Goal: Go to known website: Go to known website

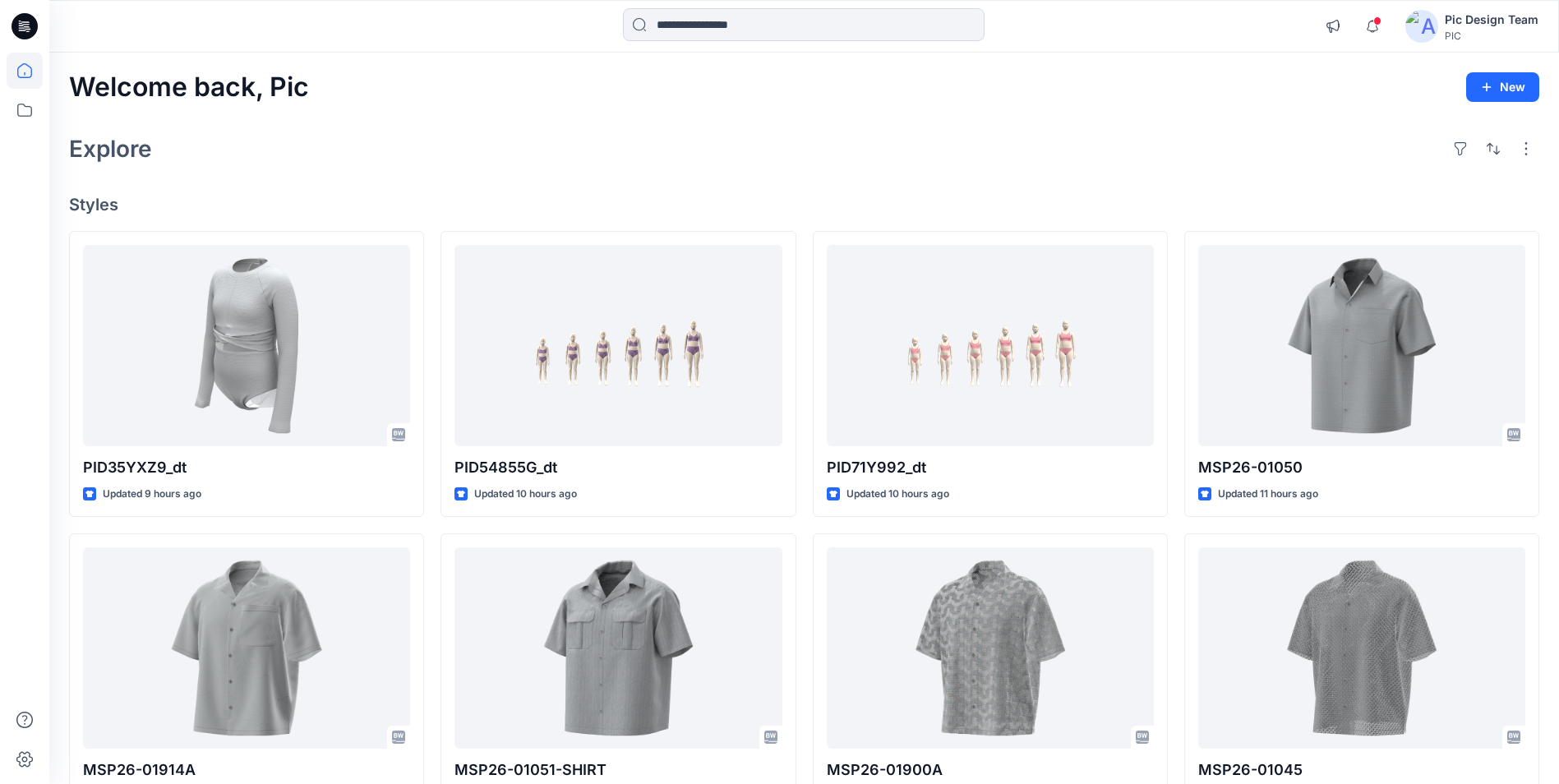
click at [1481, 16] on div "Pic Design Team" at bounding box center [1492, 20] width 94 height 20
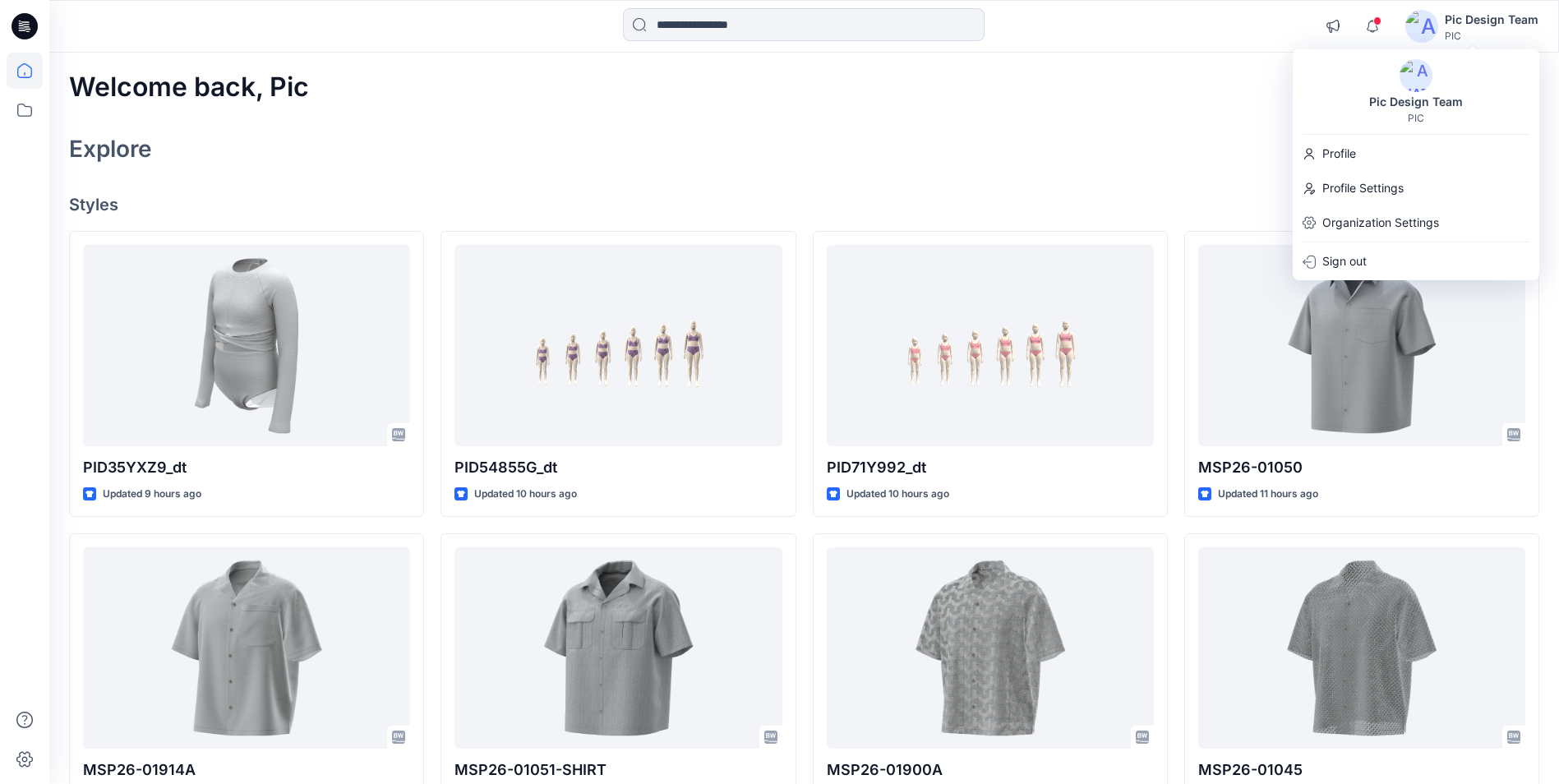
click at [1186, 83] on div "Welcome back, Pic New" at bounding box center [804, 88] width 1470 height 31
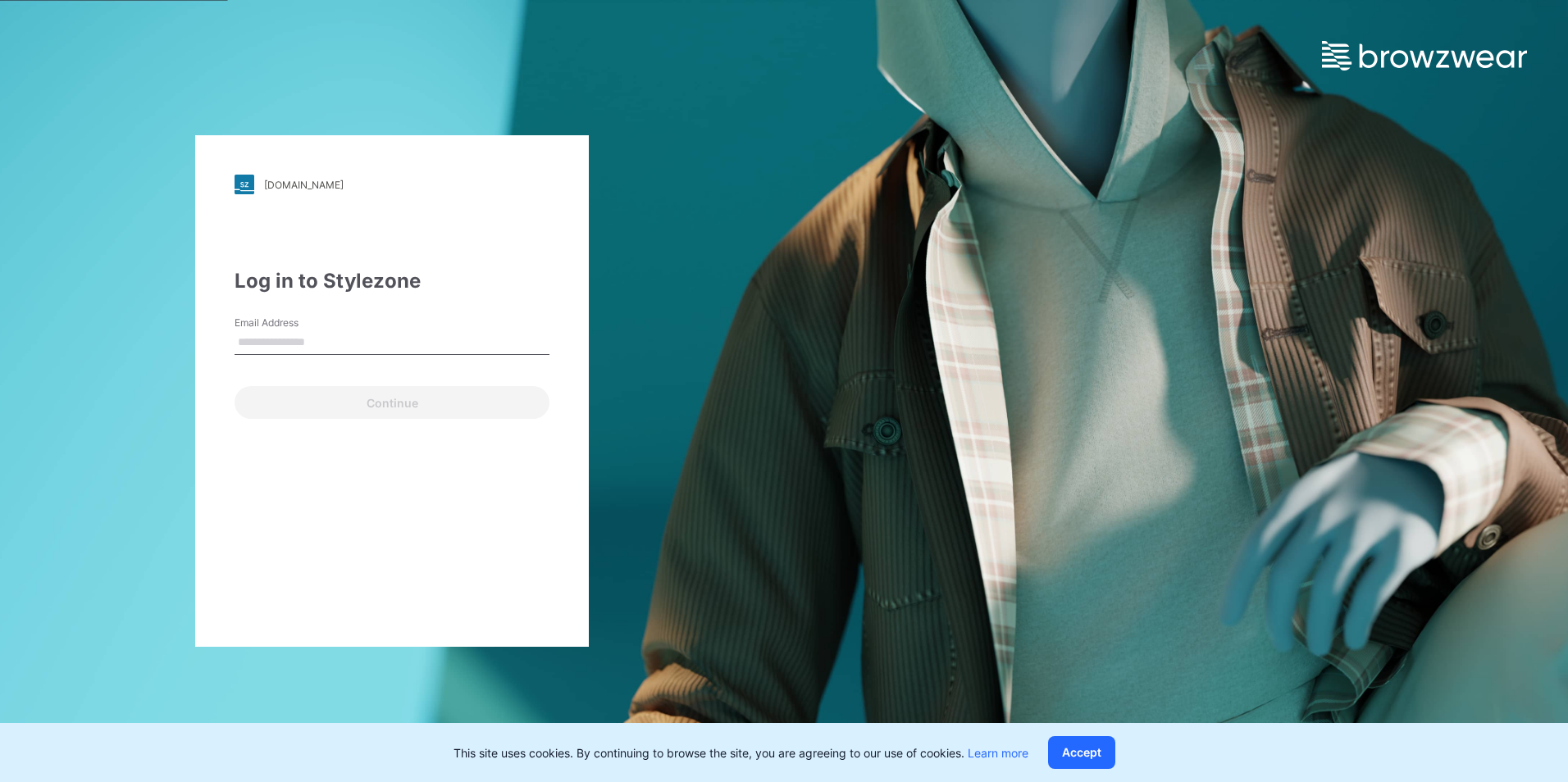
click at [257, 343] on input "Email Address" at bounding box center [391, 342] width 314 height 25
click at [143, 221] on div "walmart.stylezone.com Loading... Log in to Stylezone Email Address Email is req…" at bounding box center [392, 391] width 784 height 782
click at [256, 346] on input "Email Address" at bounding box center [391, 342] width 314 height 25
paste input "**********"
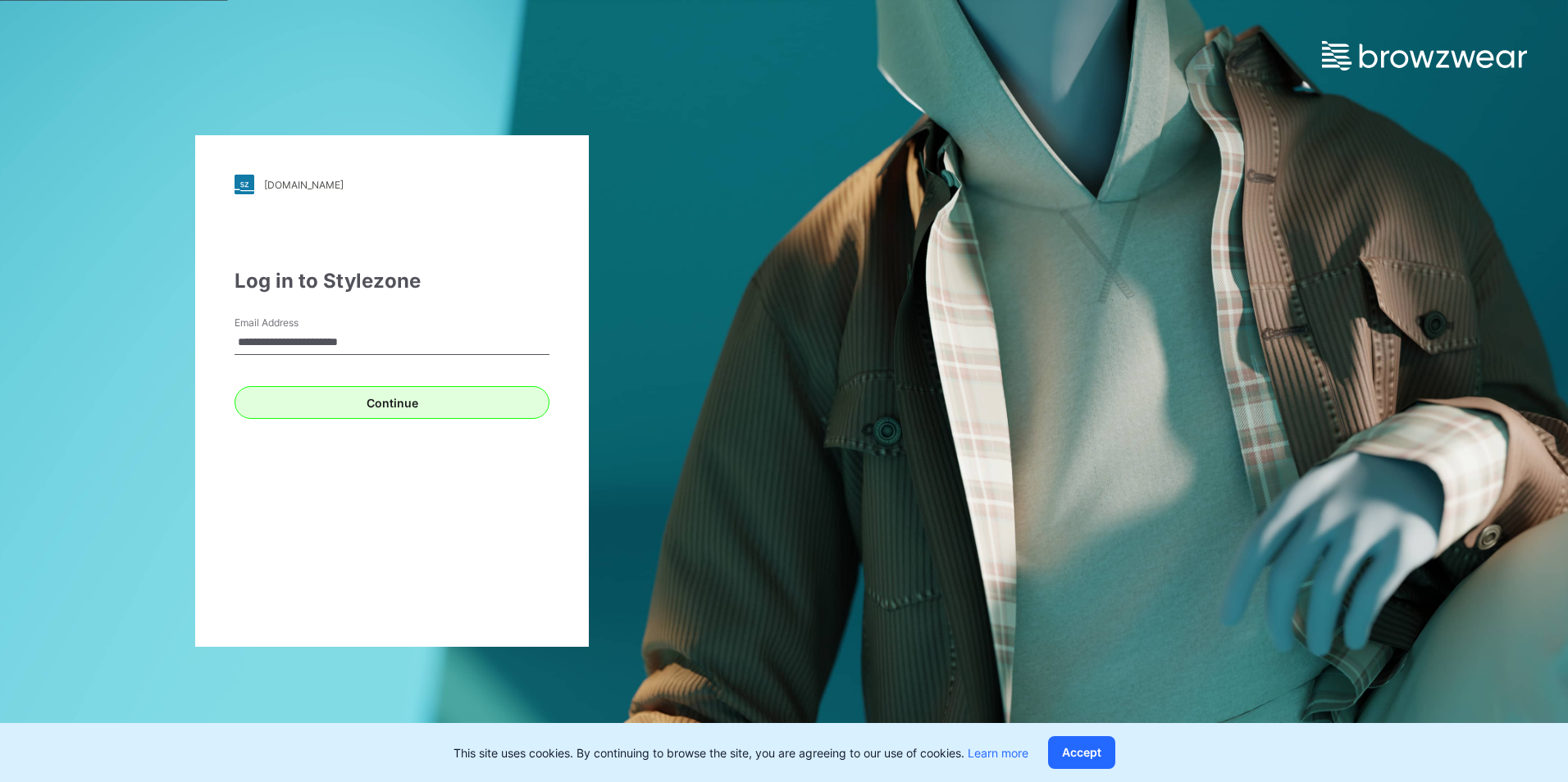
type input "**********"
click at [384, 409] on button "Continue" at bounding box center [391, 402] width 314 height 32
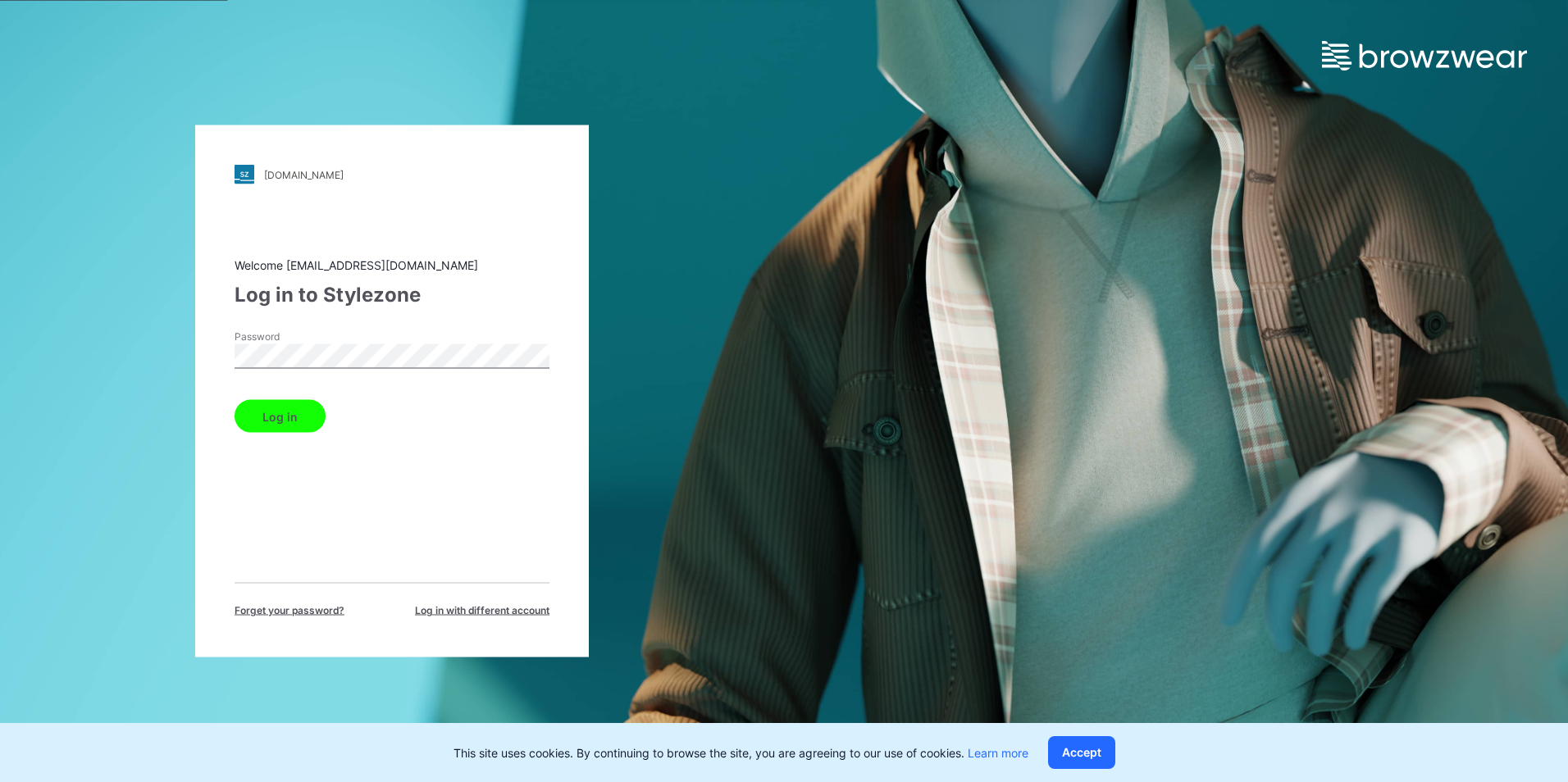
click at [279, 420] on button "Log in" at bounding box center [280, 417] width 91 height 32
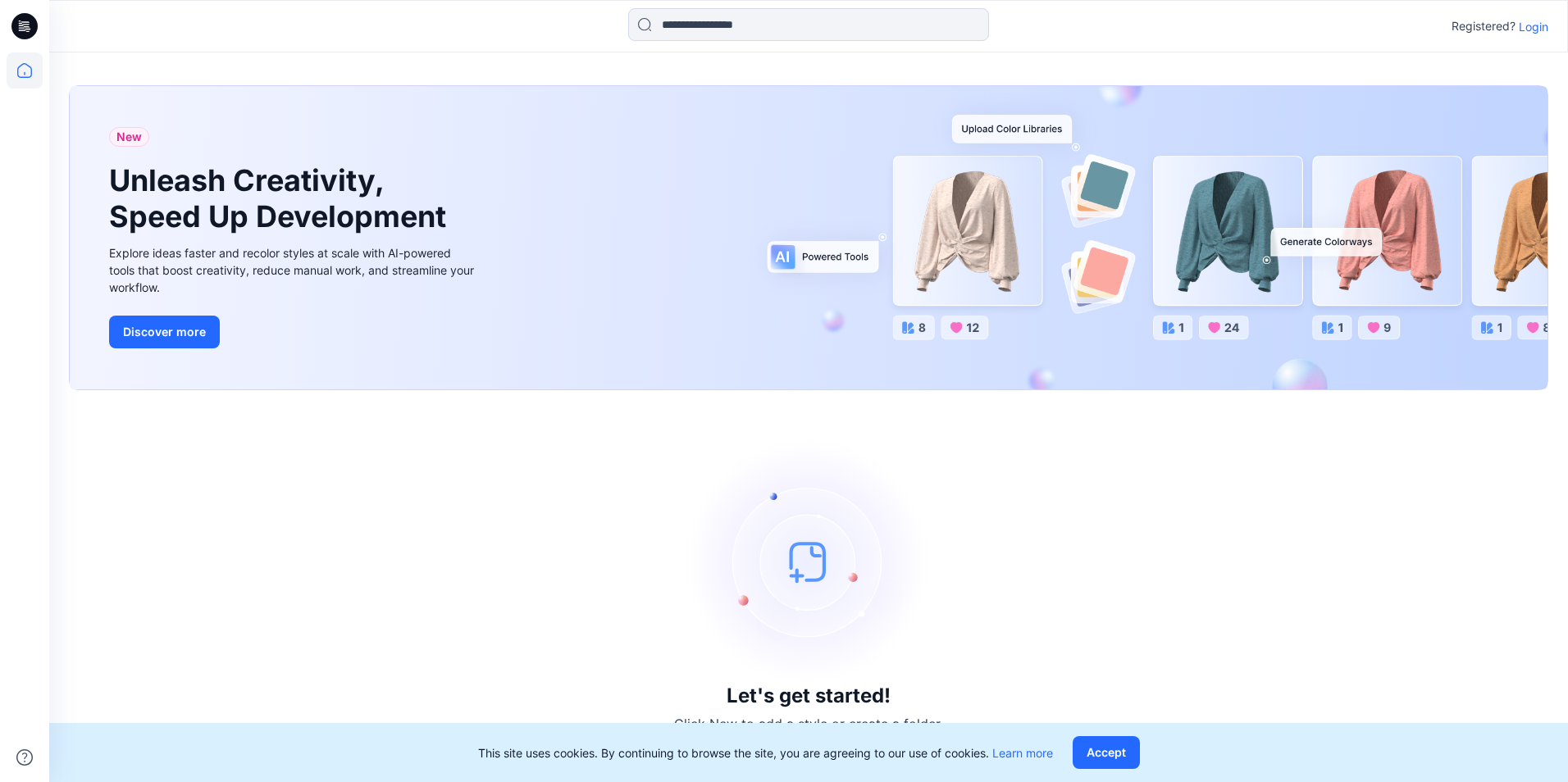
click at [1532, 26] on p "Login" at bounding box center [1533, 26] width 30 height 17
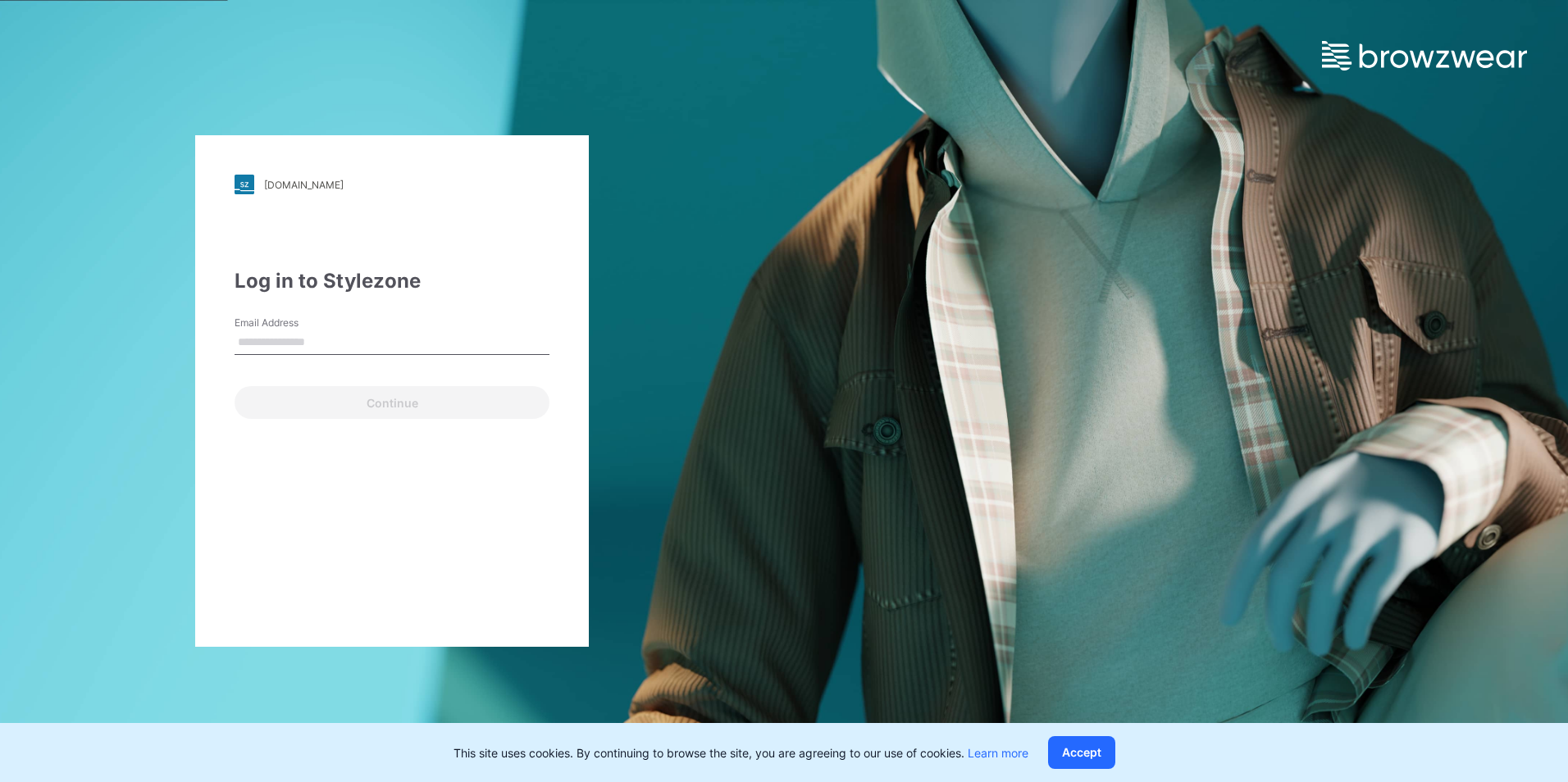
click at [257, 343] on input "Email Address" at bounding box center [391, 342] width 314 height 25
type input "**********"
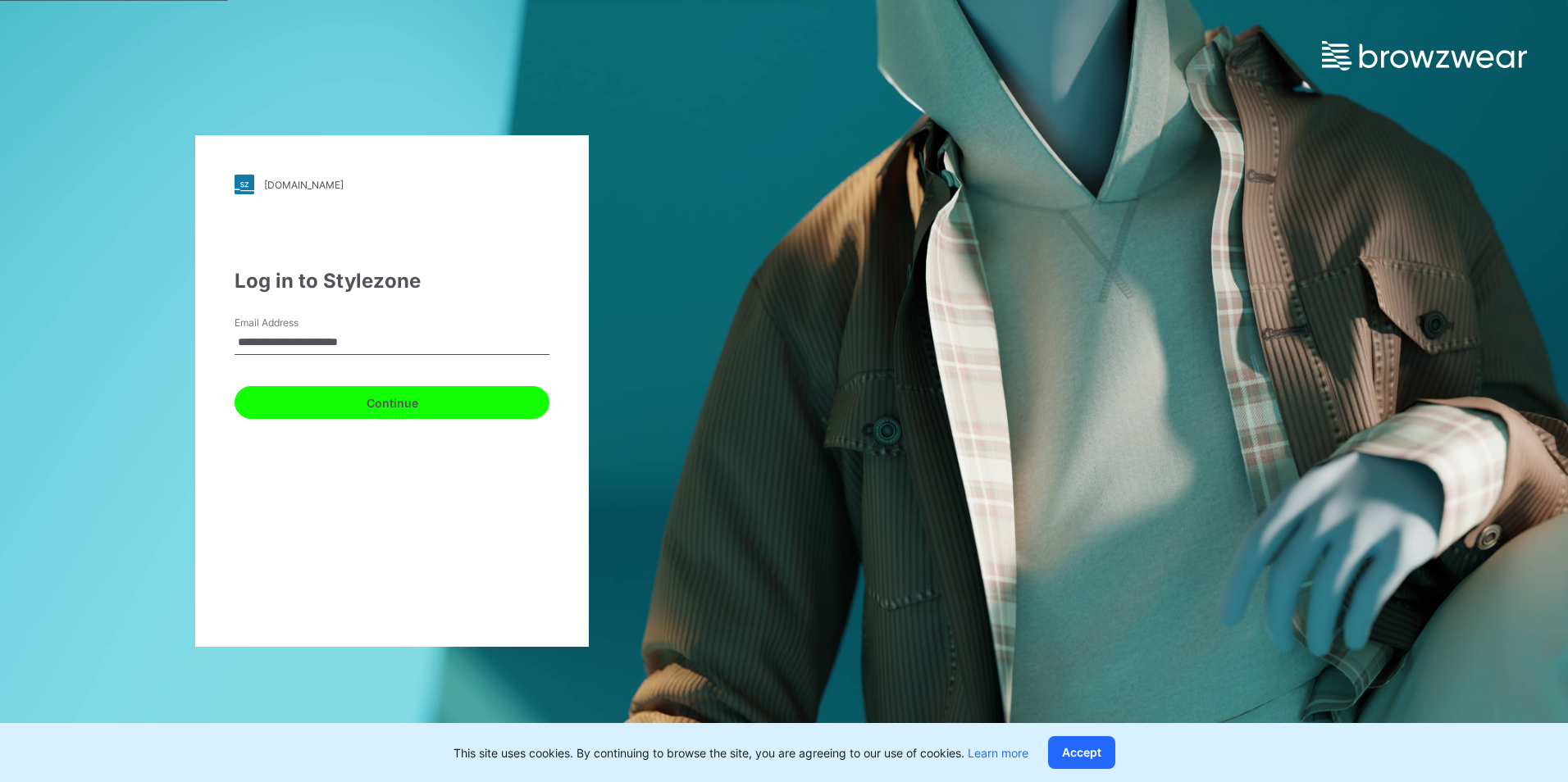
click at [341, 412] on button "Continue" at bounding box center [391, 402] width 314 height 32
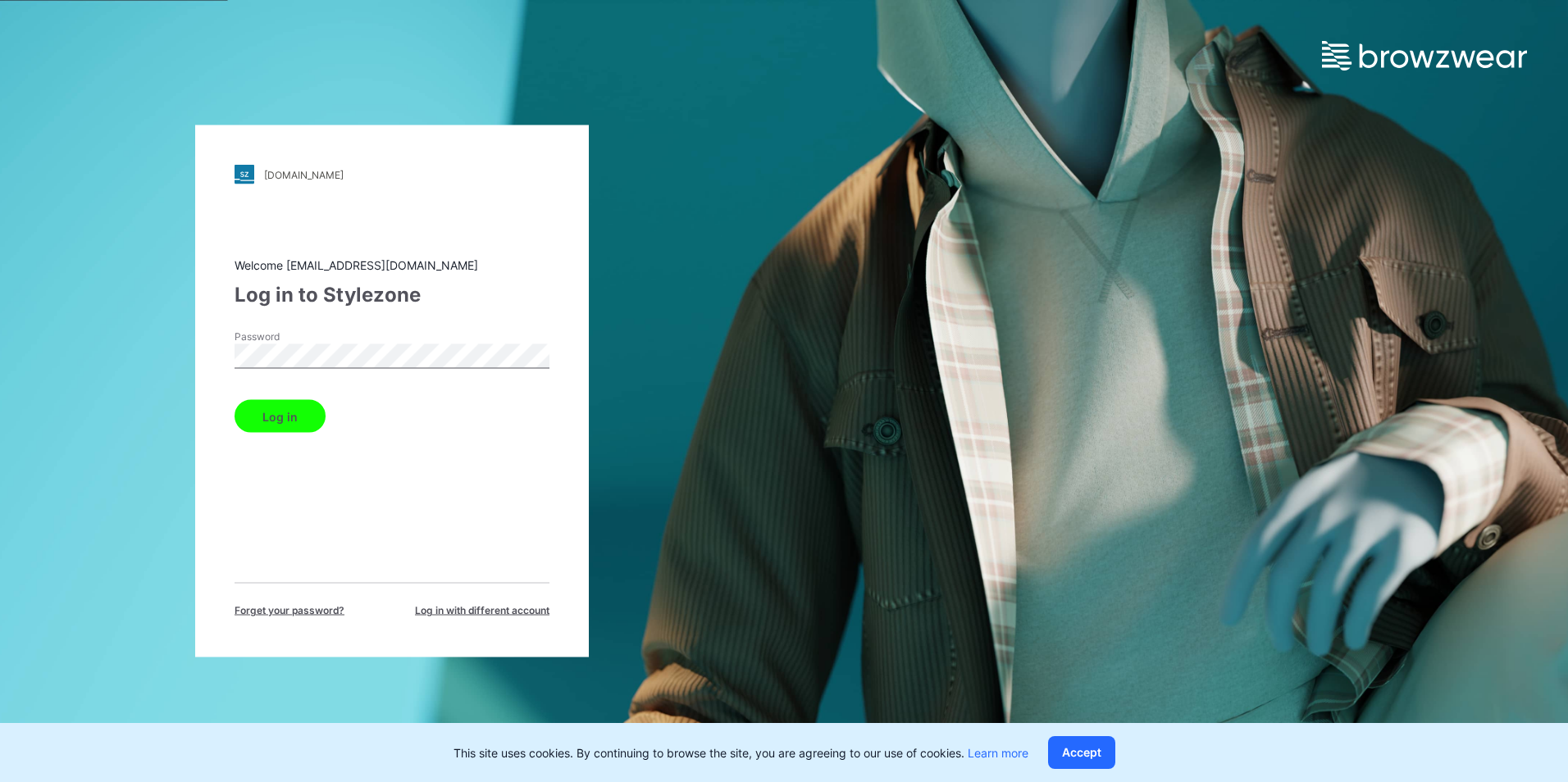
click at [262, 410] on button "Log in" at bounding box center [280, 417] width 91 height 32
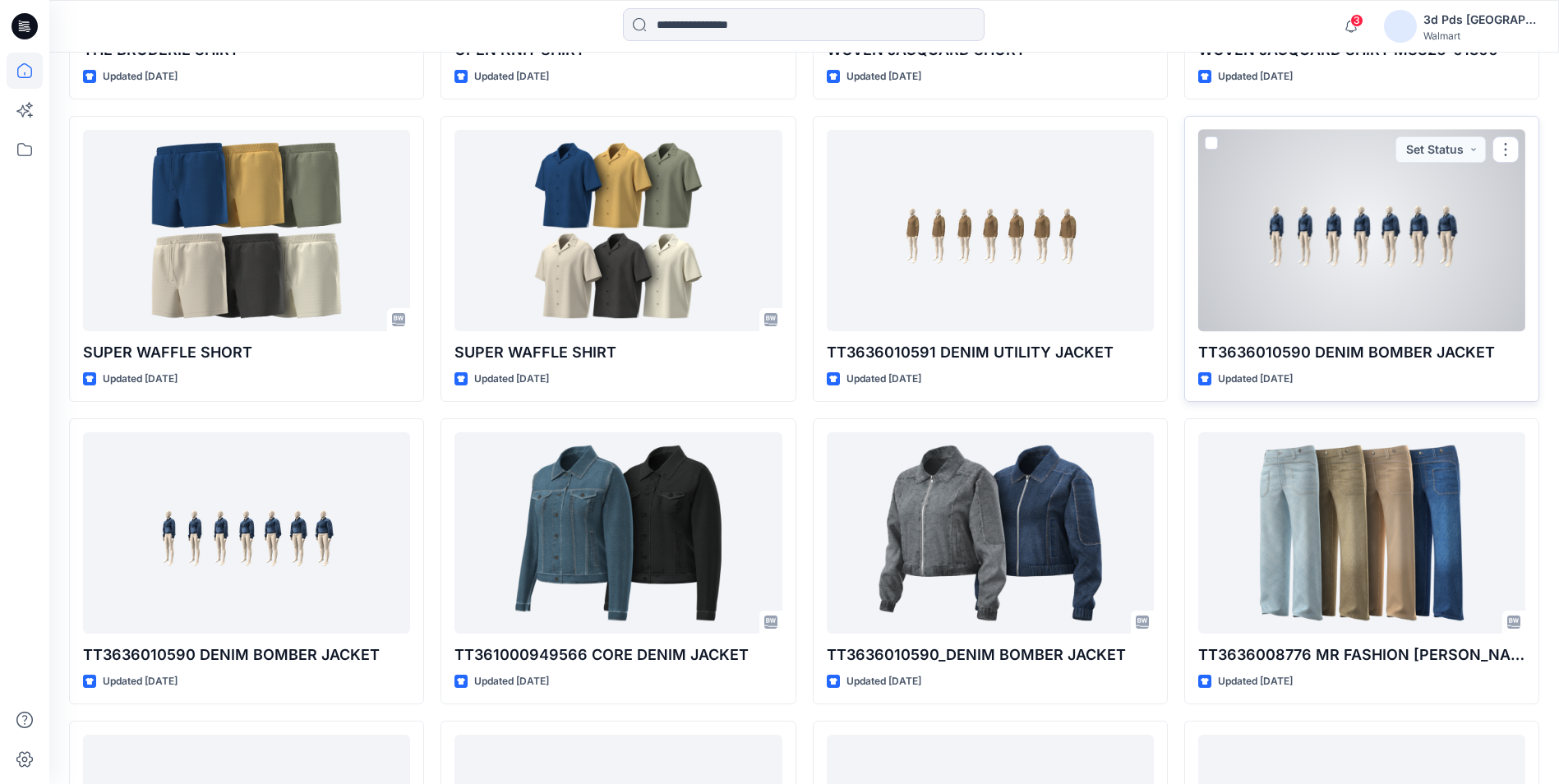
scroll to position [1068, 0]
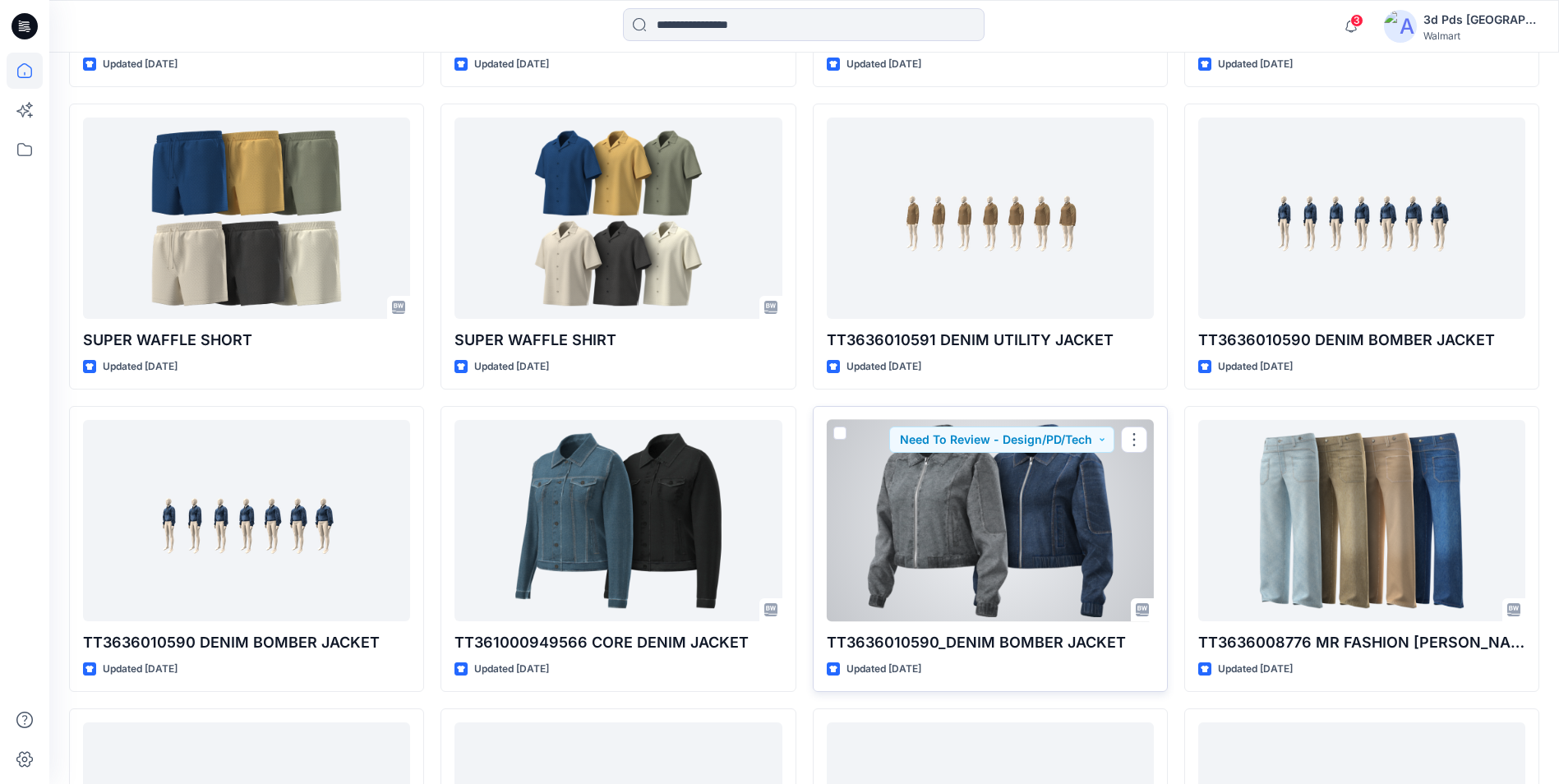
click at [1031, 525] on div at bounding box center [990, 521] width 327 height 202
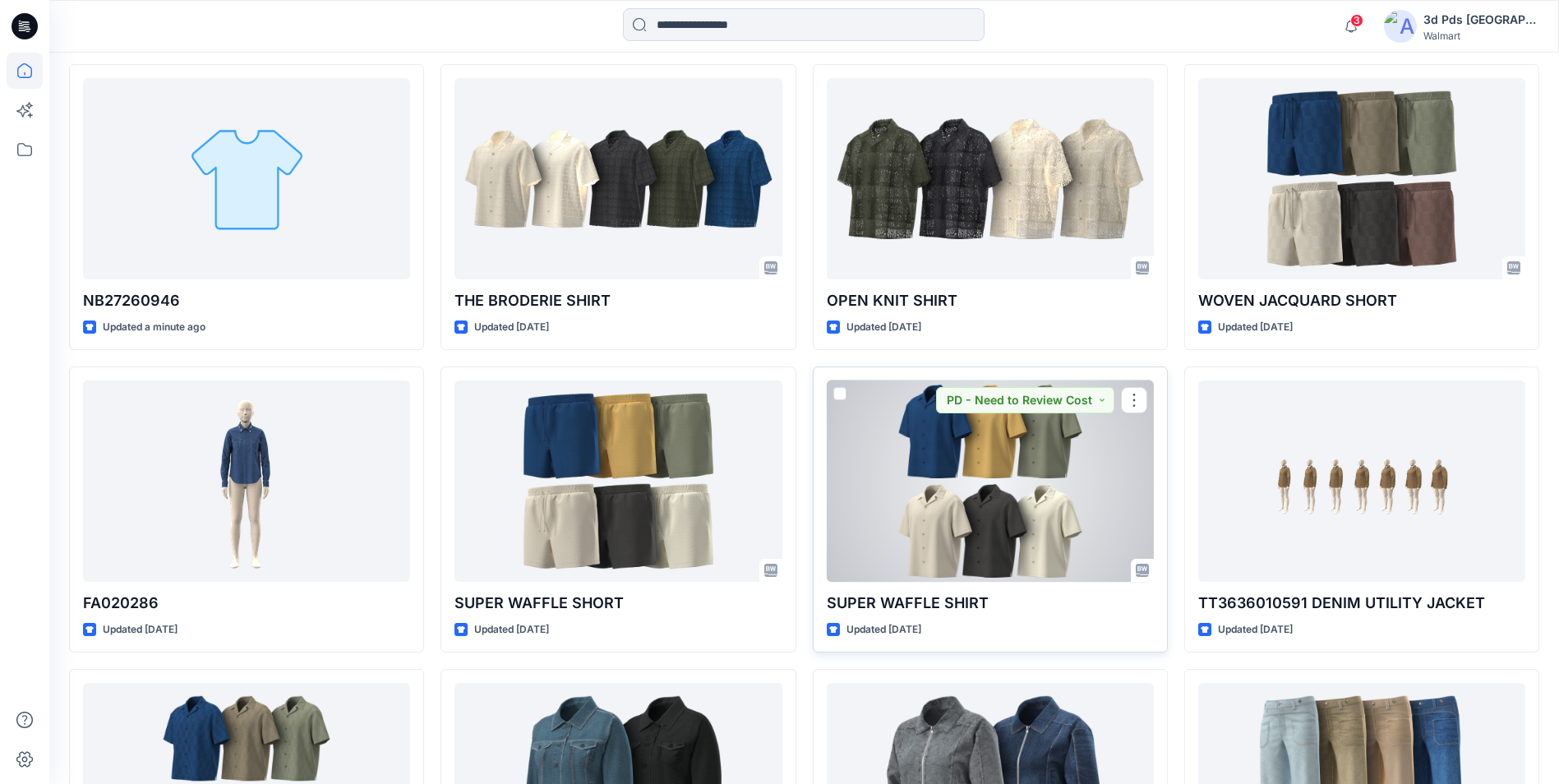
scroll to position [983, 0]
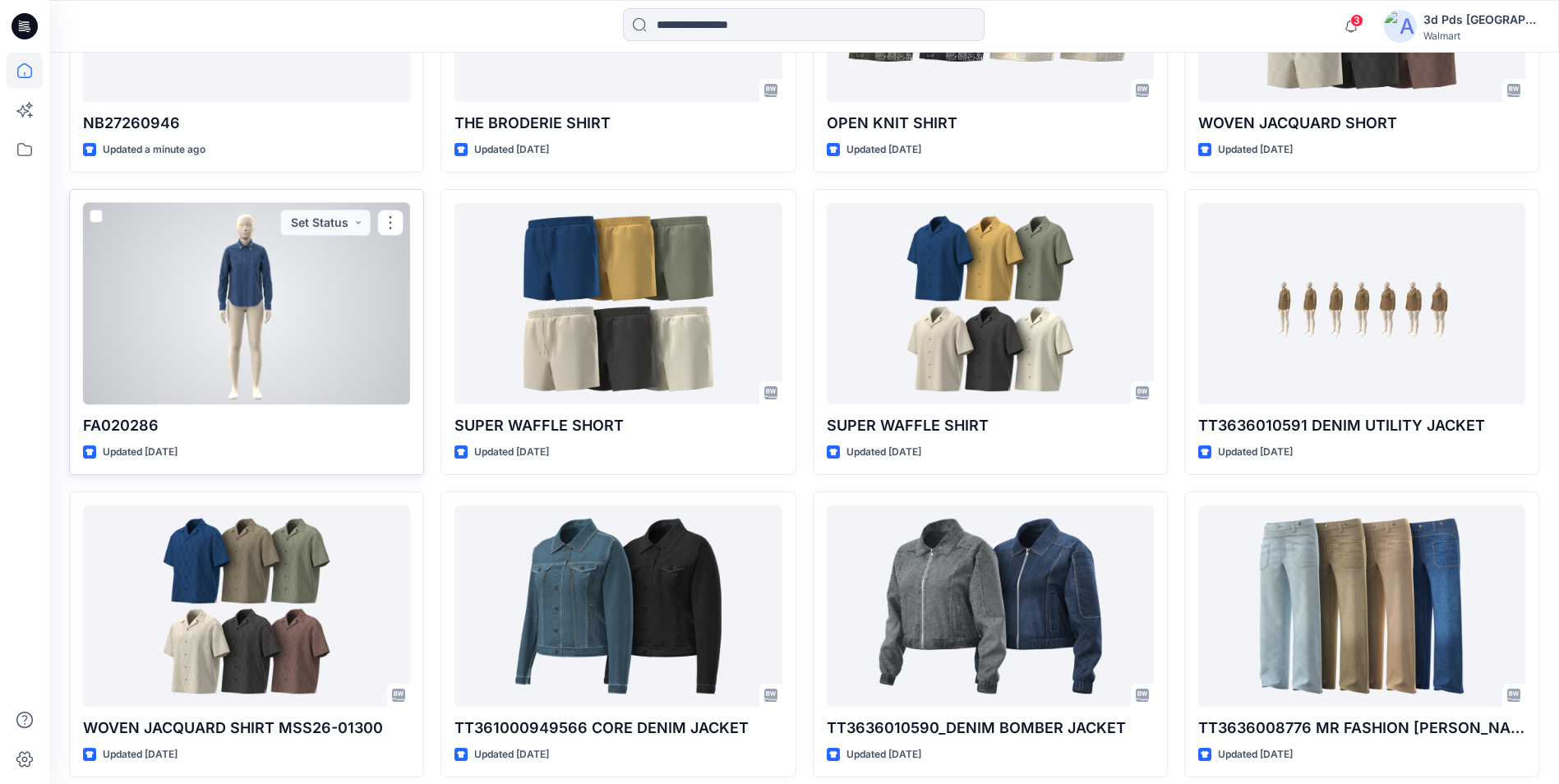
click at [358, 372] on div at bounding box center [246, 304] width 327 height 202
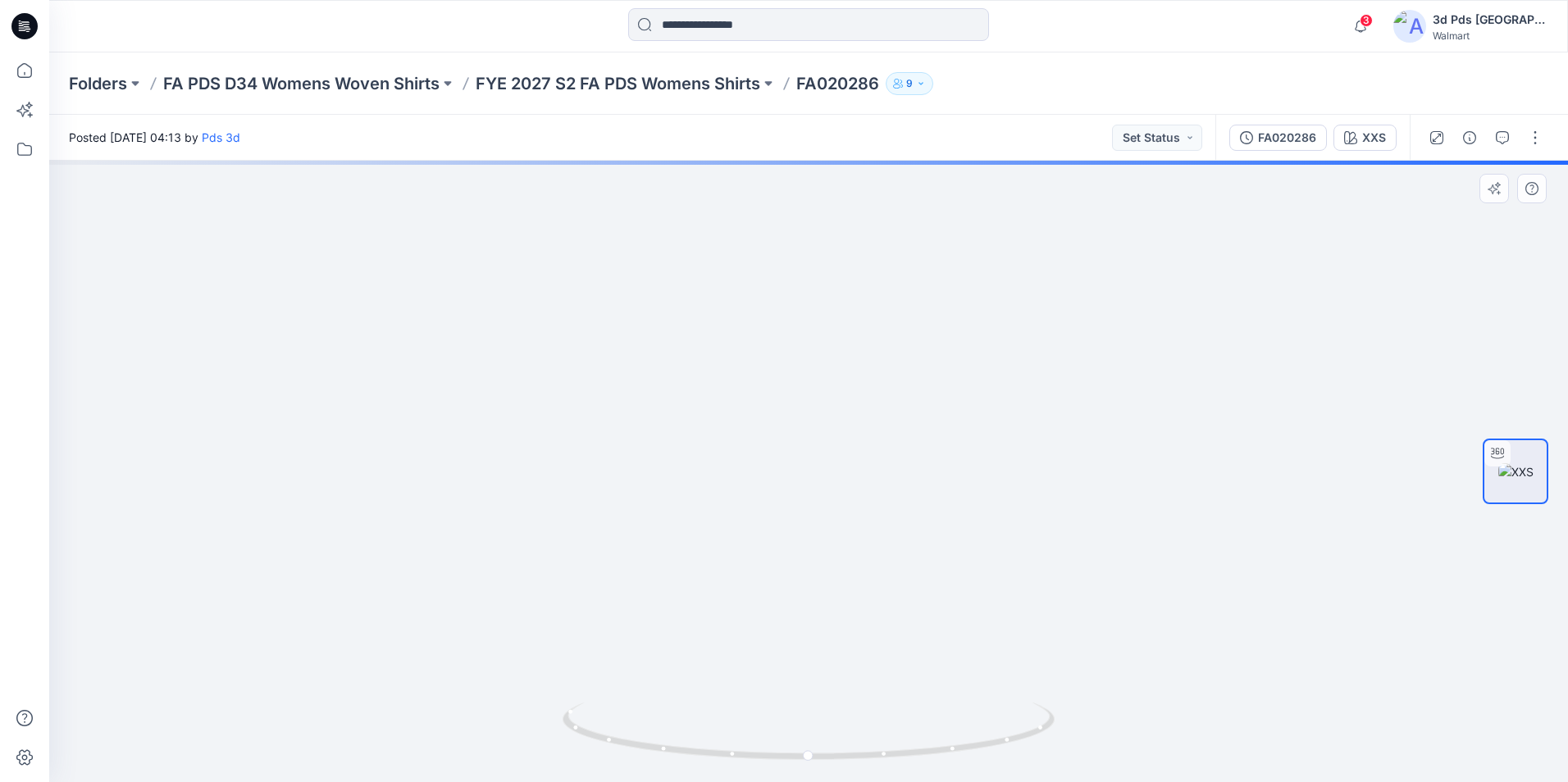
drag, startPoint x: 774, startPoint y: 295, endPoint x: 749, endPoint y: 456, distance: 162.9
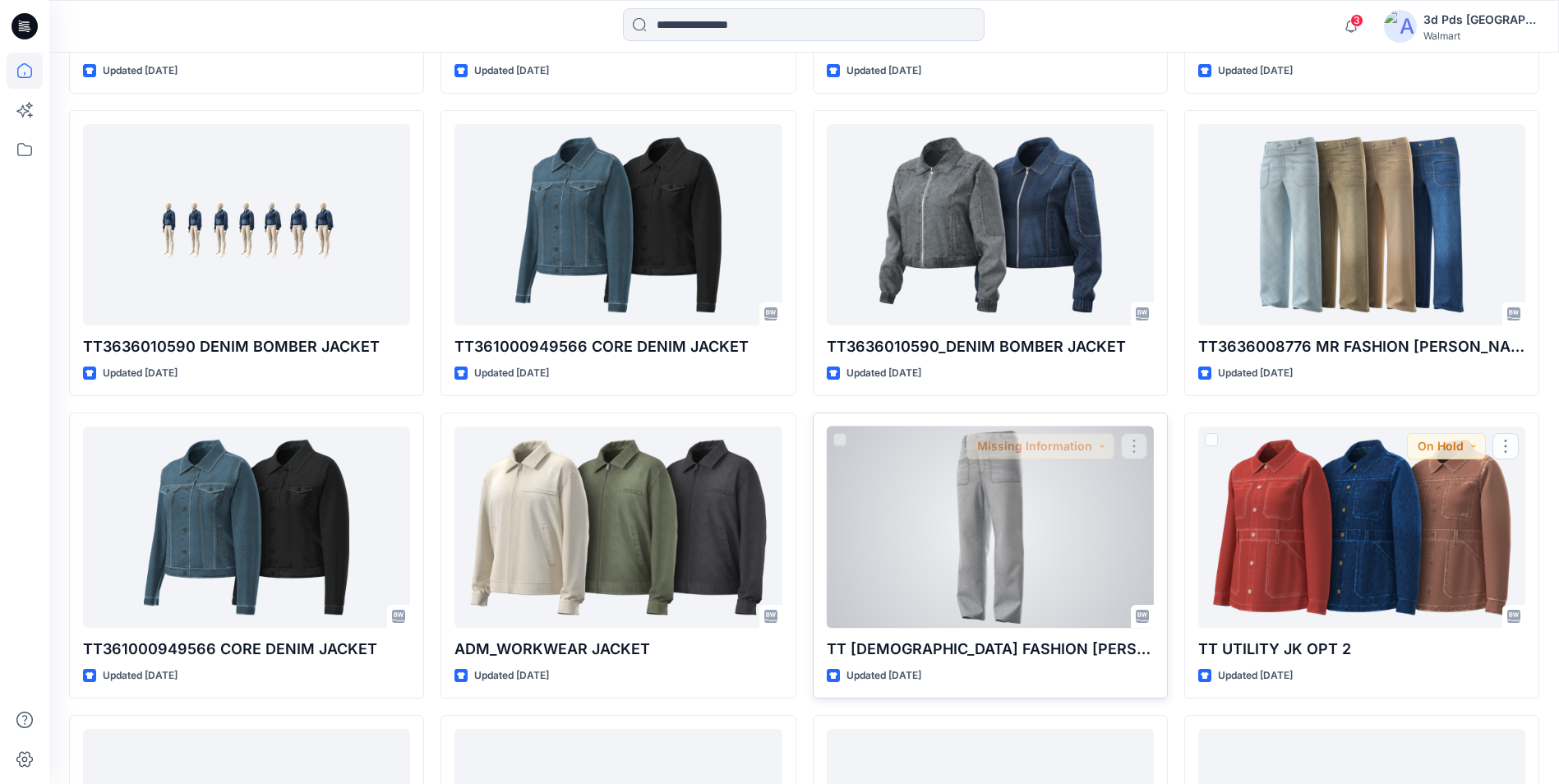
scroll to position [1394, 0]
